Goal: Information Seeking & Learning: Learn about a topic

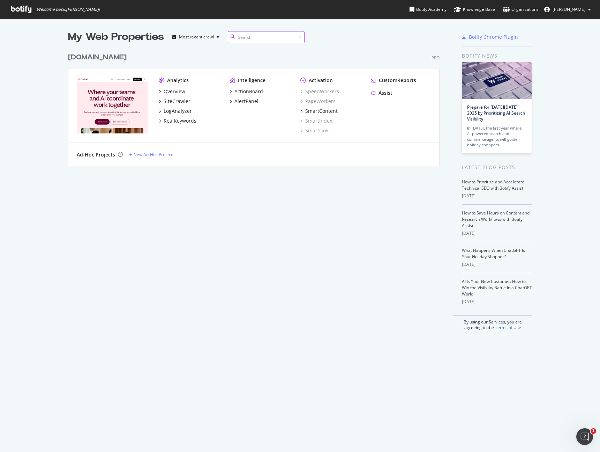
scroll to position [122, 377]
click at [109, 51] on div "www.asana.com Pro Analytics Overview SiteCrawler LogAnalyzer RealKeywords Intel…" at bounding box center [256, 105] width 377 height 122
click at [105, 57] on div "[DOMAIN_NAME]" at bounding box center [97, 57] width 59 height 10
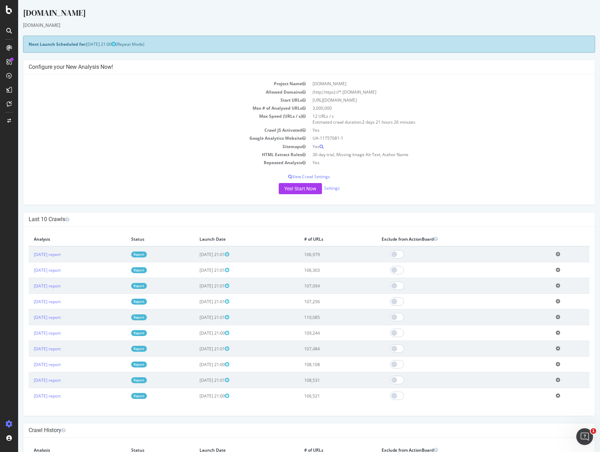
click at [9, 48] on icon at bounding box center [9, 48] width 6 height 6
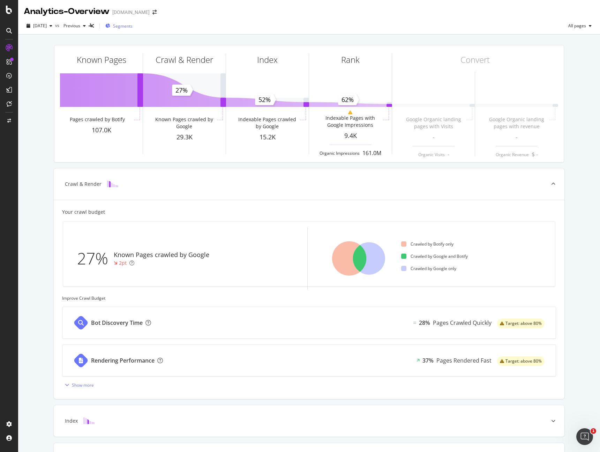
click at [128, 29] on div "Segments" at bounding box center [118, 26] width 27 height 10
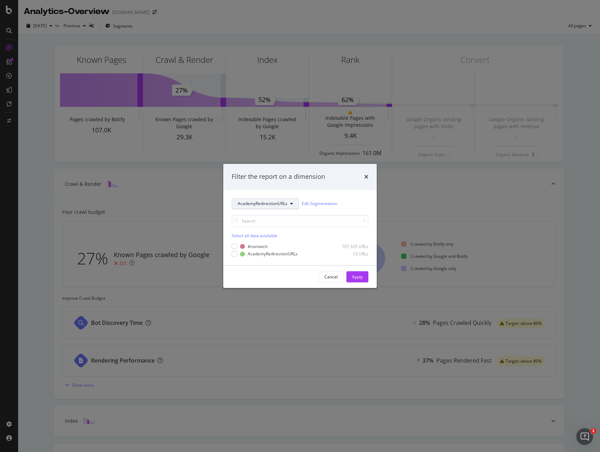
click at [287, 202] on span "AcademyRedirectionURLs" at bounding box center [263, 204] width 50 height 6
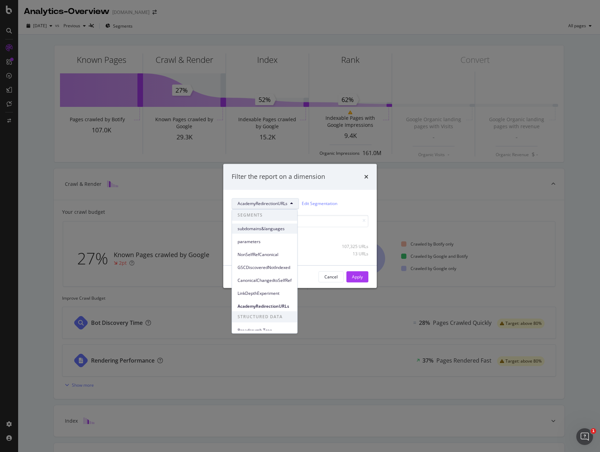
click at [273, 229] on span "subdomains&languages" at bounding box center [265, 229] width 54 height 6
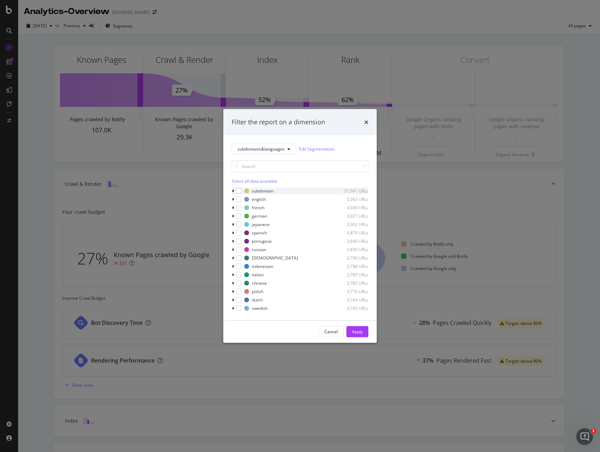
click at [232, 190] on icon "modal" at bounding box center [233, 191] width 2 height 4
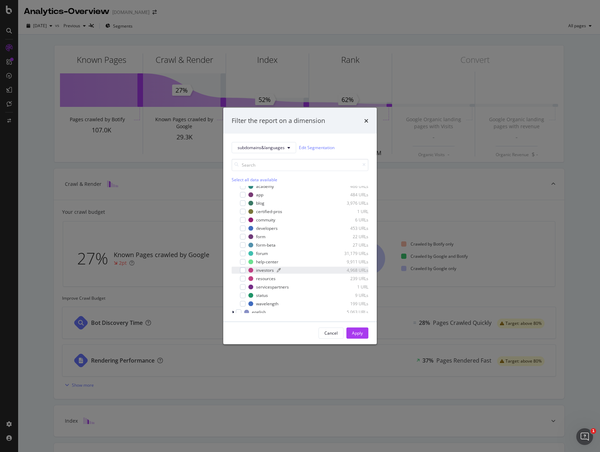
scroll to position [13, 0]
click at [248, 261] on div "help-center 9,911 URLs" at bounding box center [300, 259] width 137 height 7
click at [369, 334] on div "Cancel Apply" at bounding box center [300, 333] width 154 height 22
click at [361, 333] on div "Apply" at bounding box center [357, 333] width 11 height 6
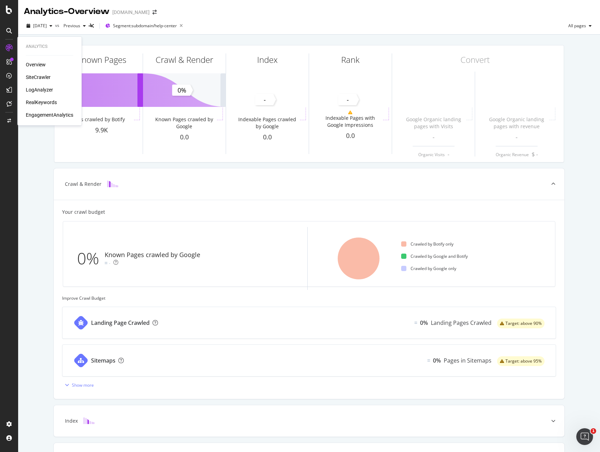
click at [37, 67] on div "Overview" at bounding box center [36, 64] width 20 height 7
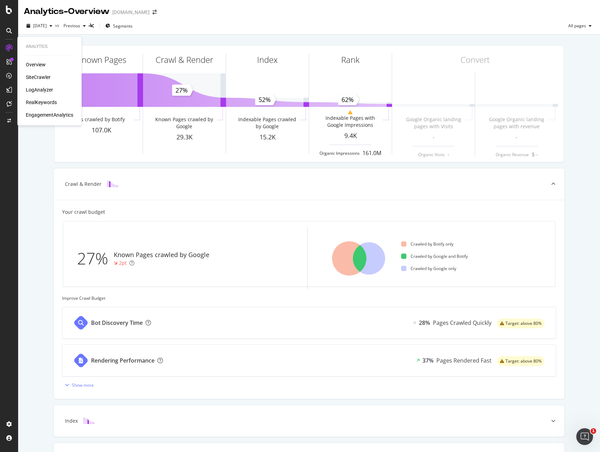
click at [36, 64] on div "Overview" at bounding box center [36, 64] width 20 height 7
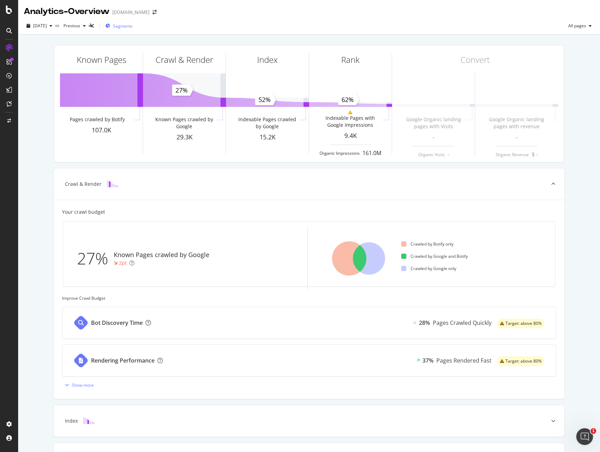
click at [133, 27] on span "Segments" at bounding box center [123, 26] width 20 height 6
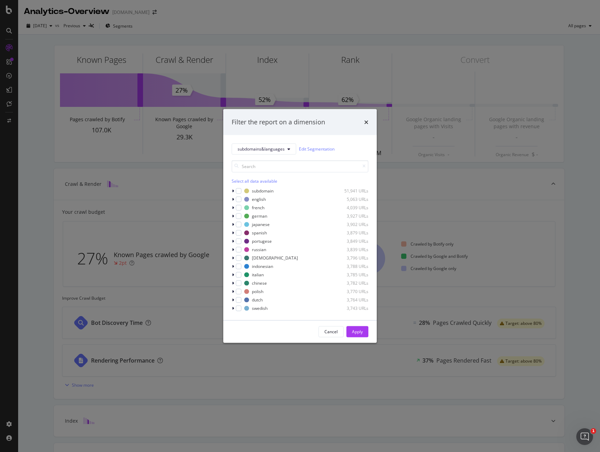
click at [249, 183] on div "Select all data available" at bounding box center [300, 181] width 137 height 6
click at [356, 335] on div "Apply" at bounding box center [357, 331] width 11 height 10
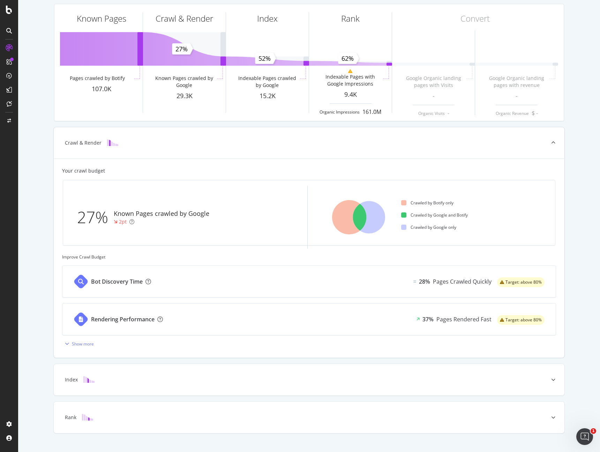
scroll to position [53, 0]
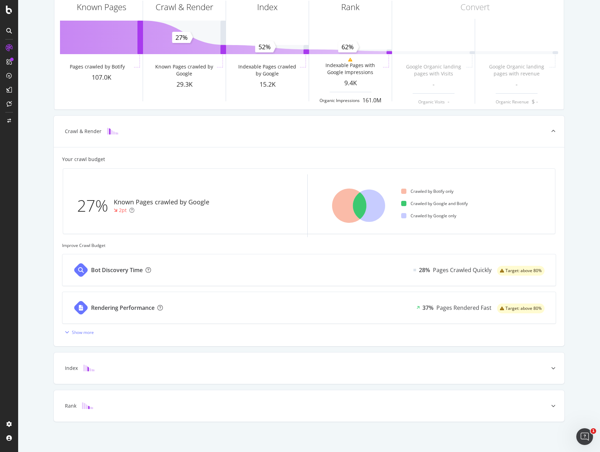
click at [207, 426] on div "Known Pages Pages crawled by Botify 107.0K Crawl & Render Known Pages crawled b…" at bounding box center [309, 207] width 512 height 441
click at [214, 411] on div "Rank" at bounding box center [309, 405] width 511 height 31
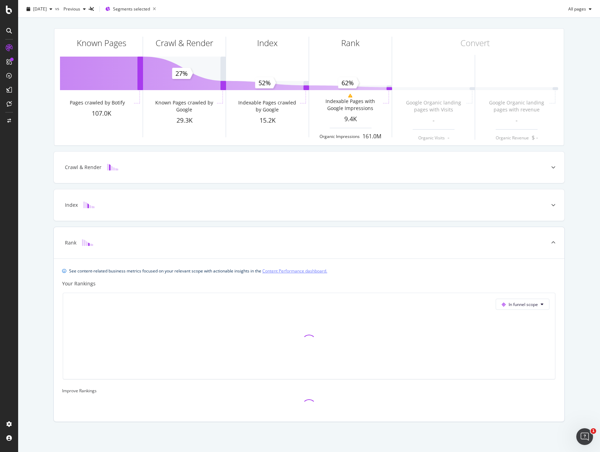
scroll to position [17, 0]
click at [253, 375] on div "In funnel scope" at bounding box center [309, 336] width 492 height 86
click at [275, 202] on div "Index" at bounding box center [299, 204] width 484 height 7
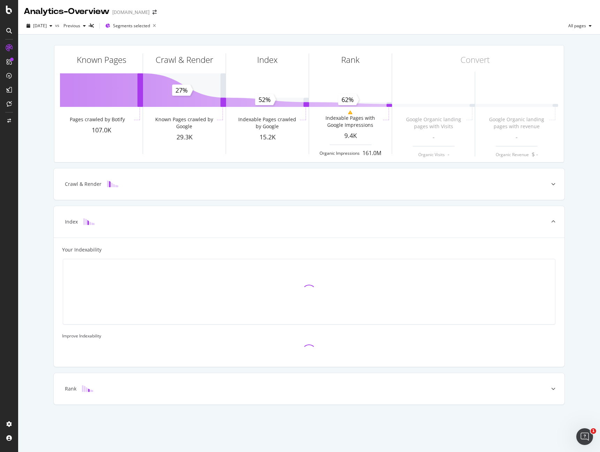
click at [253, 164] on div "Known Pages Pages crawled by Botify 107.0K Crawl & Render Known Pages crawled b…" at bounding box center [309, 103] width 519 height 128
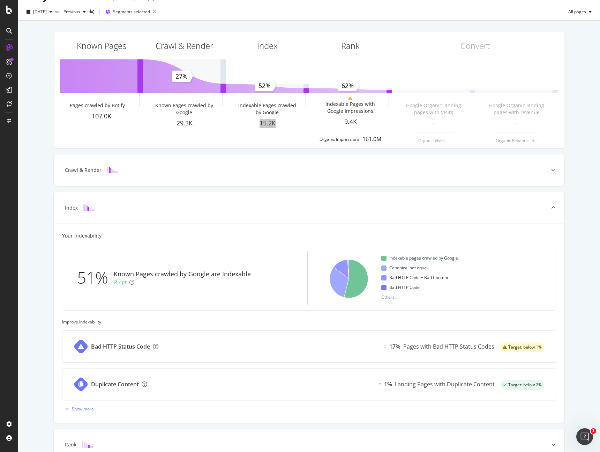
scroll to position [53, 0]
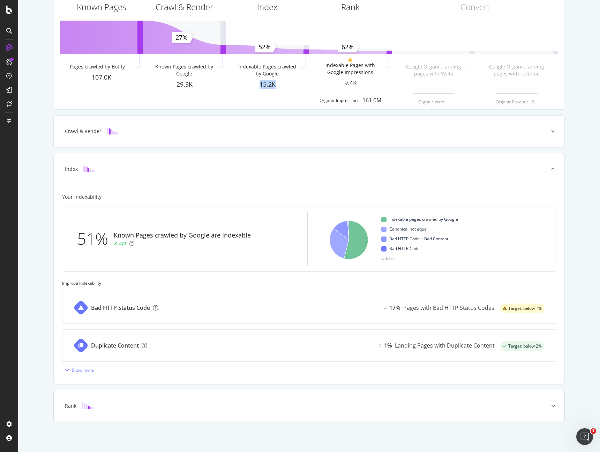
click at [209, 406] on div "Rank" at bounding box center [299, 405] width 484 height 7
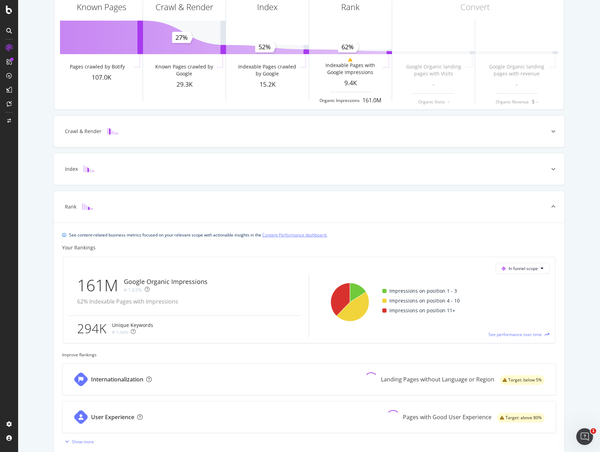
click at [573, 378] on div "Known Pages Pages crawled by Botify 107.0K Crawl & Render Known Pages crawled b…" at bounding box center [309, 234] width 582 height 504
click at [463, 376] on div "Landing Pages without Language or Region" at bounding box center [437, 379] width 113 height 8
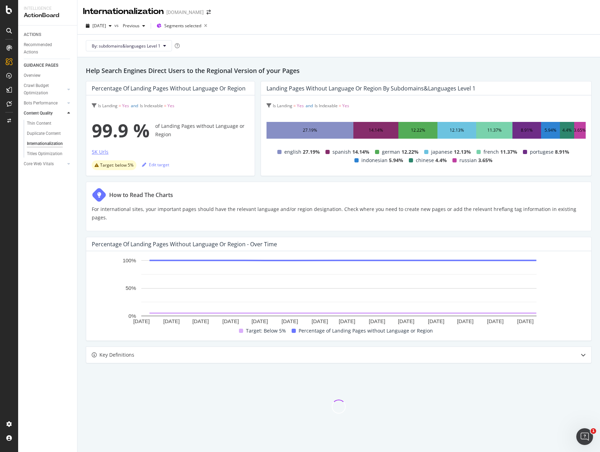
click at [103, 152] on div "5K Urls" at bounding box center [100, 151] width 17 height 7
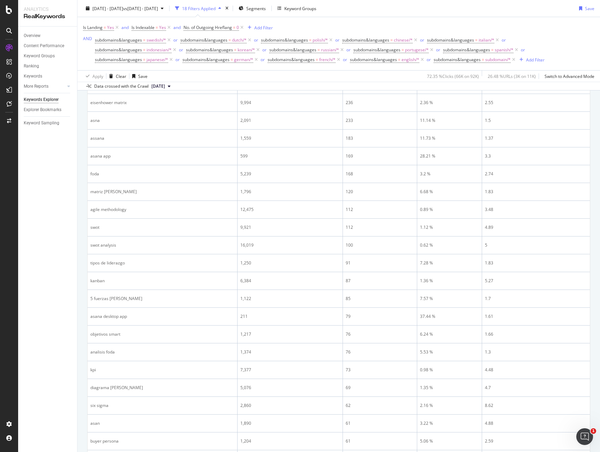
scroll to position [722, 0]
